Goal: Information Seeking & Learning: Learn about a topic

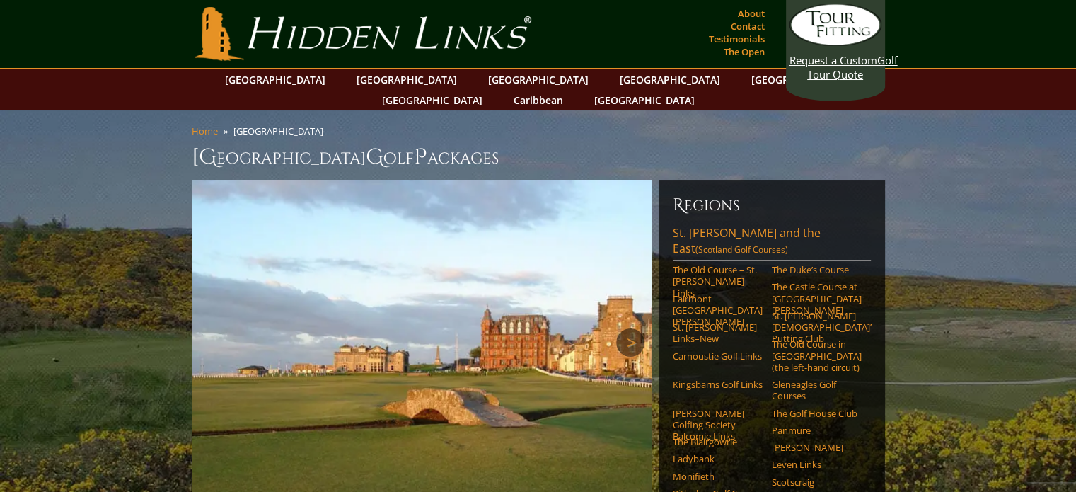
click at [628, 328] on link "Next" at bounding box center [630, 342] width 28 height 28
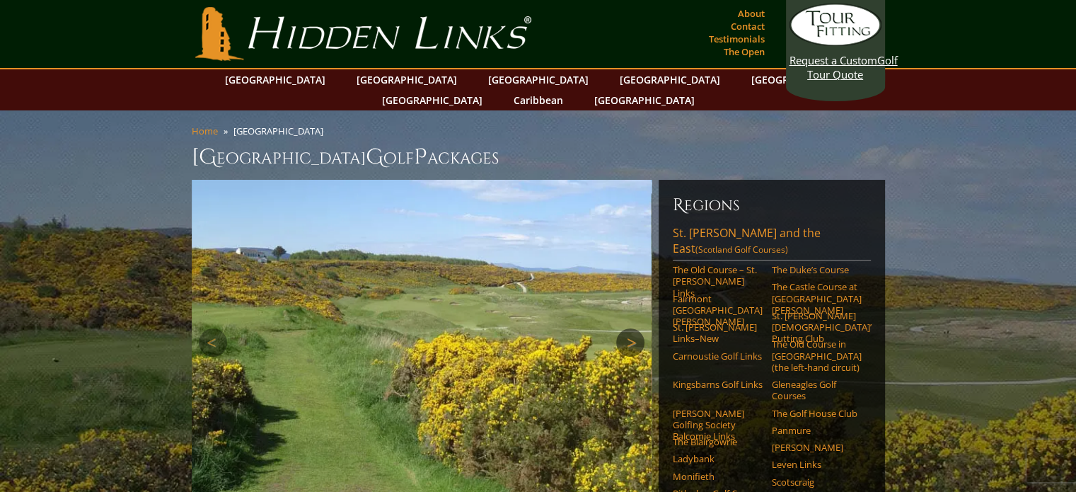
click at [634, 328] on link "Next" at bounding box center [630, 342] width 28 height 28
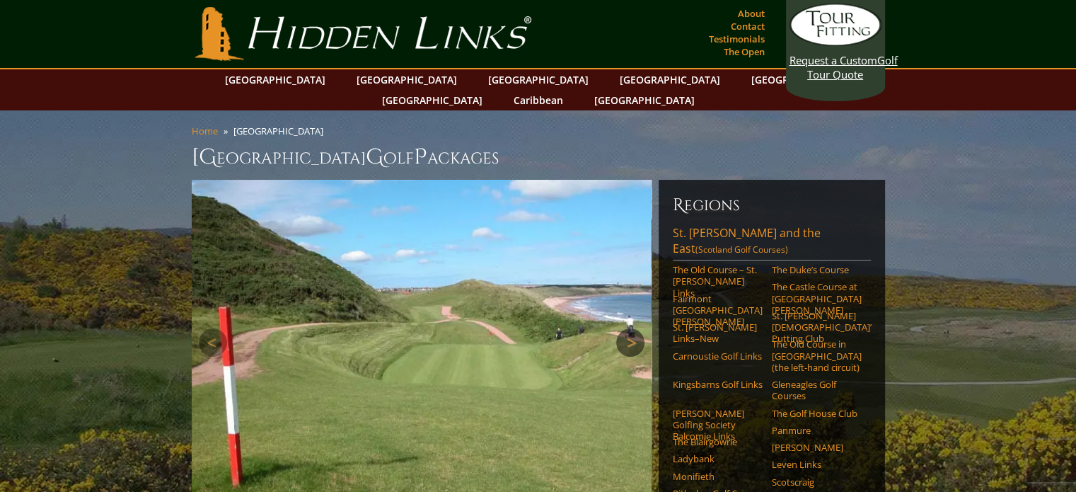
click at [634, 328] on link "Next" at bounding box center [630, 342] width 28 height 28
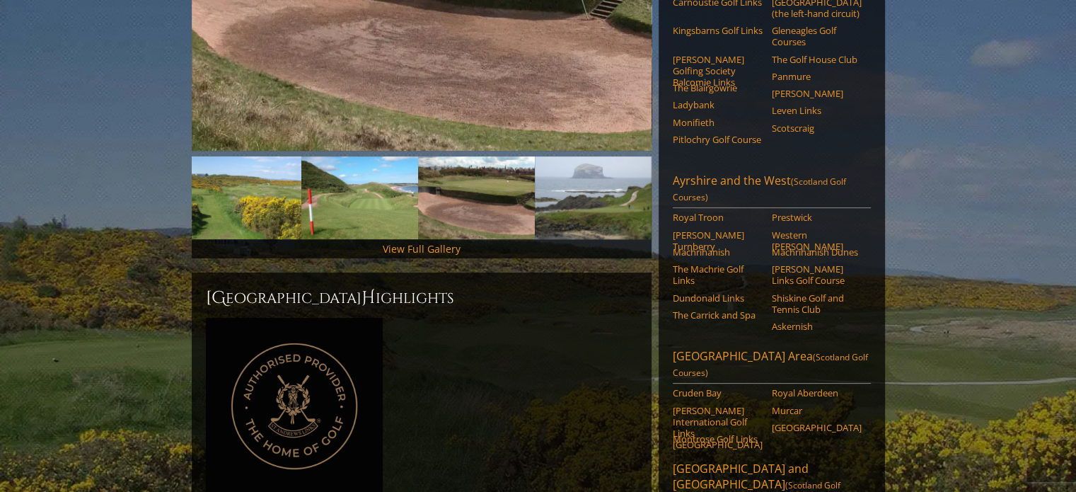
scroll to position [566, 0]
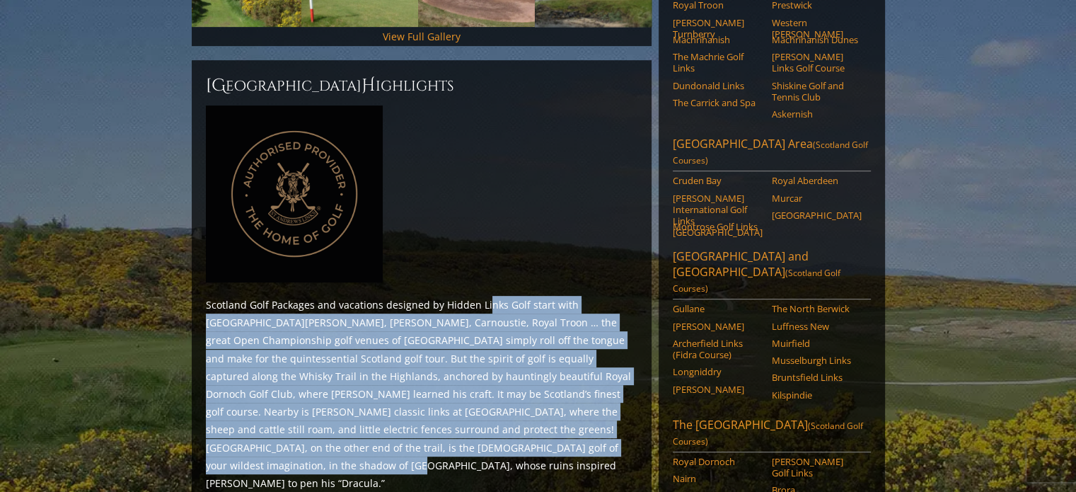
drag, startPoint x: 482, startPoint y: 281, endPoint x: 482, endPoint y: 427, distance: 145.7
click at [480, 428] on p "Scotland Golf Packages and vacations designed by Hidden Links Golf start with […" at bounding box center [422, 394] width 432 height 196
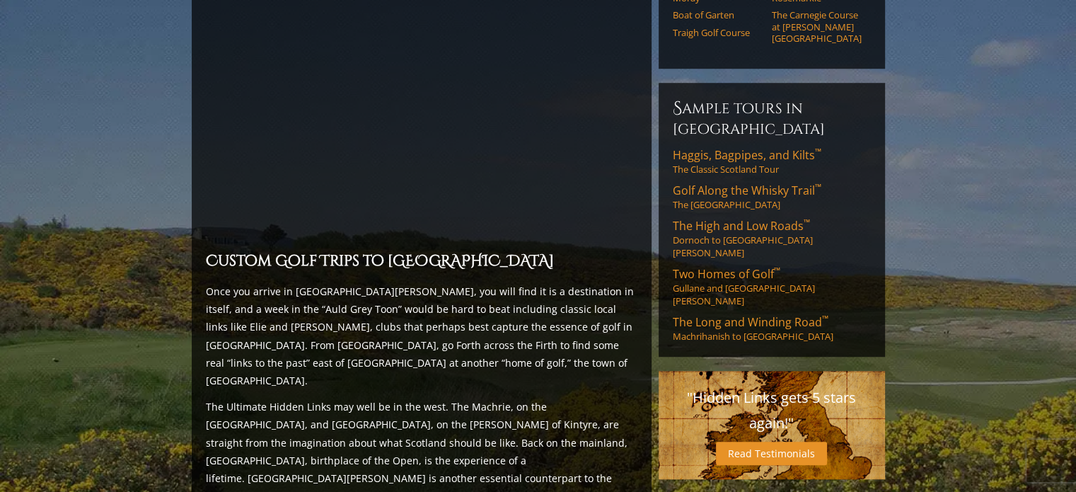
scroll to position [1132, 0]
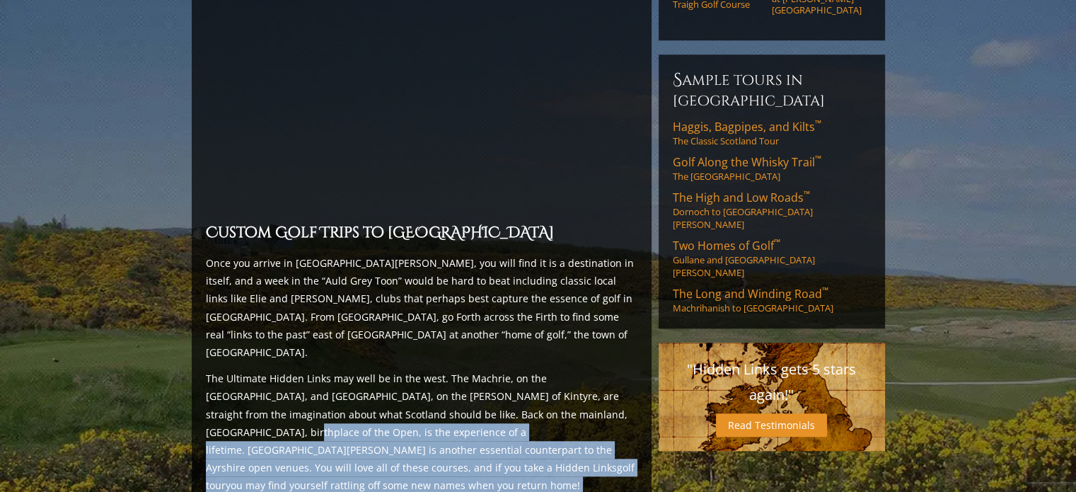
drag, startPoint x: 529, startPoint y: 424, endPoint x: 560, endPoint y: 336, distance: 93.5
click at [560, 336] on div "Scotland H ighlights Scotland Golf Packages and vacations designed by Hidden Li…" at bounding box center [422, 58] width 460 height 1128
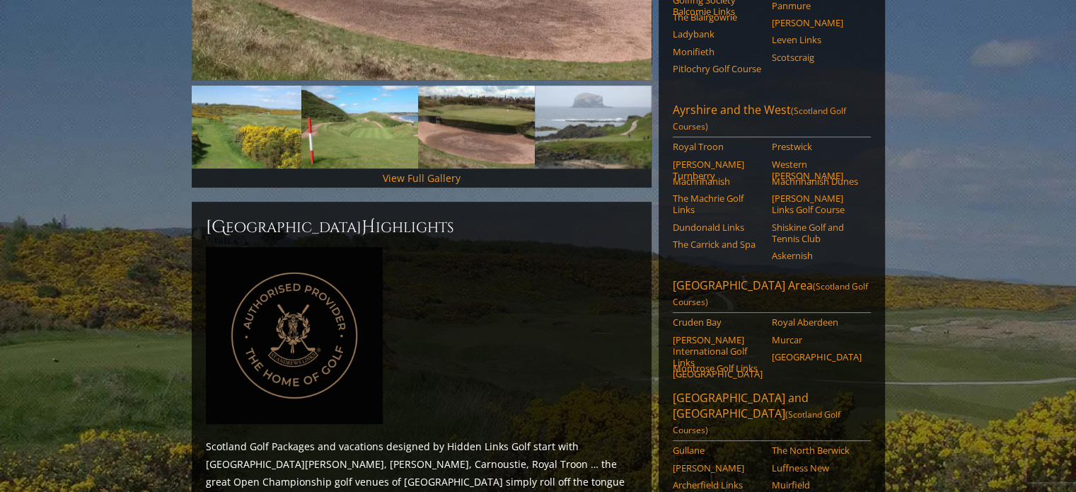
scroll to position [424, 0]
